Goal: Information Seeking & Learning: Learn about a topic

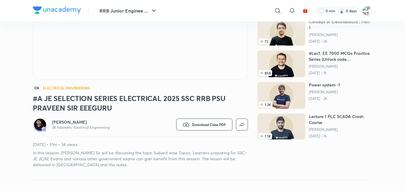
scroll to position [105, 0]
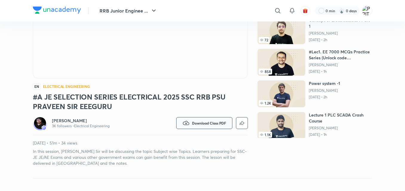
click at [200, 123] on span "Download Class PDF" at bounding box center [209, 123] width 34 height 5
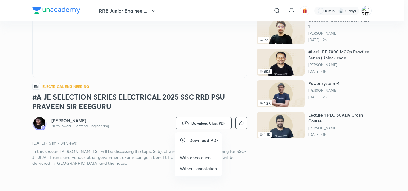
click at [190, 158] on p "With annotation" at bounding box center [195, 158] width 31 height 6
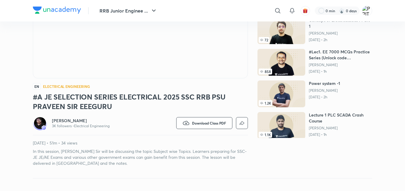
scroll to position [0, 0]
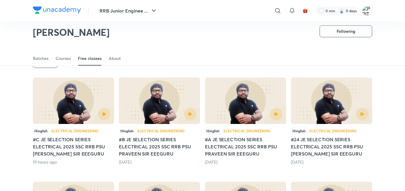
scroll to position [42, 0]
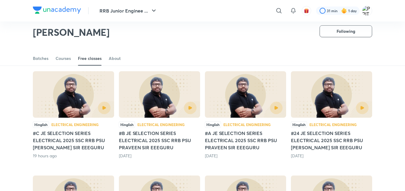
click at [155, 93] on img at bounding box center [159, 94] width 81 height 47
click at [149, 87] on img at bounding box center [159, 94] width 81 height 47
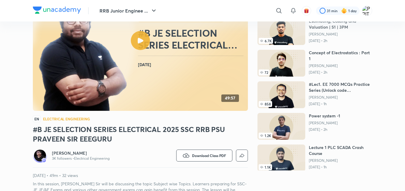
scroll to position [76, 0]
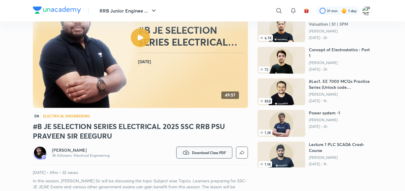
click at [189, 152] on button "Download Class PDF" at bounding box center [204, 153] width 56 height 12
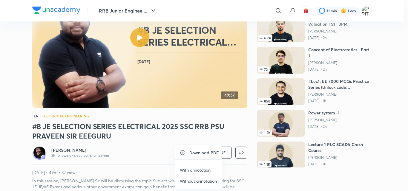
click at [189, 171] on p "With annotation" at bounding box center [195, 170] width 31 height 6
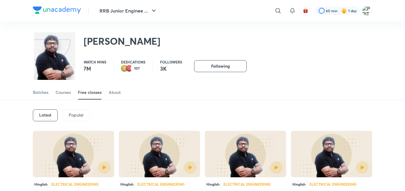
click at [74, 152] on img at bounding box center [73, 154] width 81 height 47
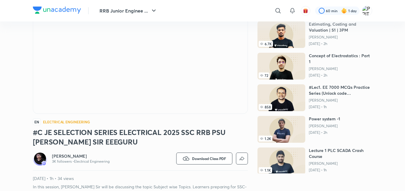
scroll to position [75, 0]
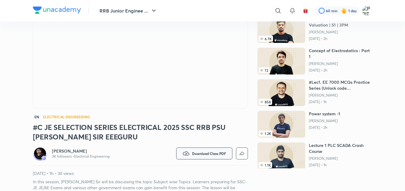
click at [215, 153] on span "Download Class PDF" at bounding box center [209, 153] width 34 height 5
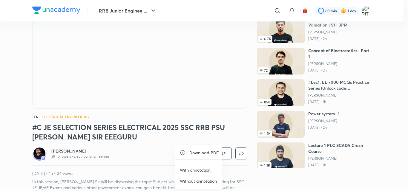
click at [196, 169] on p "With annotation" at bounding box center [195, 170] width 31 height 6
